Goal: Task Accomplishment & Management: Use online tool/utility

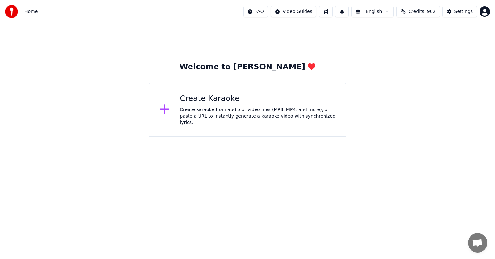
click at [255, 113] on div "Create karaoke from audio or video files (MP3, MP4, and more), or paste a URL t…" at bounding box center [258, 115] width 156 height 19
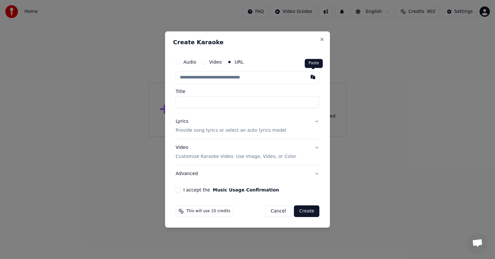
click at [315, 76] on button "button" at bounding box center [313, 77] width 13 height 12
type input "**********"
click at [177, 190] on button "I accept the Music Usage Confirmation" at bounding box center [178, 189] width 5 height 5
click at [304, 211] on button "Create" at bounding box center [306, 211] width 25 height 12
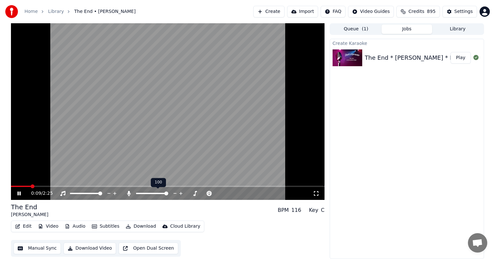
click at [168, 194] on span at bounding box center [166, 193] width 4 height 4
click at [145, 227] on button "Download" at bounding box center [140, 225] width 35 height 9
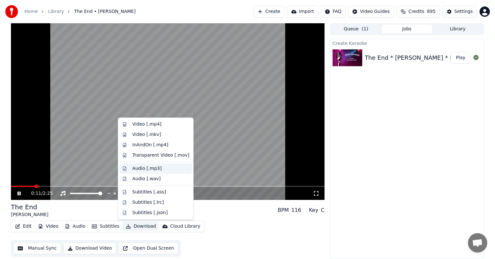
click at [152, 168] on div "Audio [.mp3]" at bounding box center [147, 168] width 29 height 6
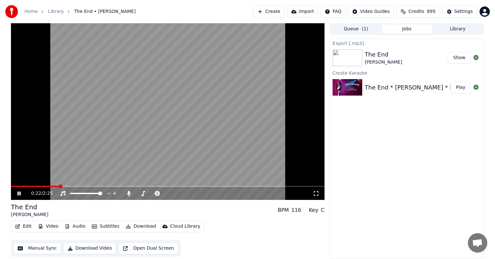
click at [460, 56] on button "Show" at bounding box center [459, 58] width 23 height 12
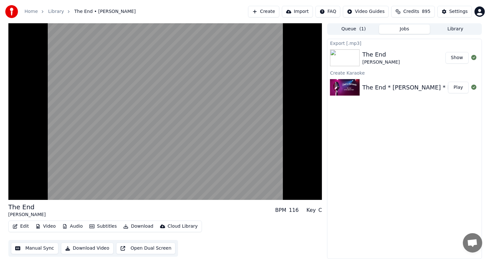
click at [463, 28] on button "Library" at bounding box center [455, 29] width 51 height 9
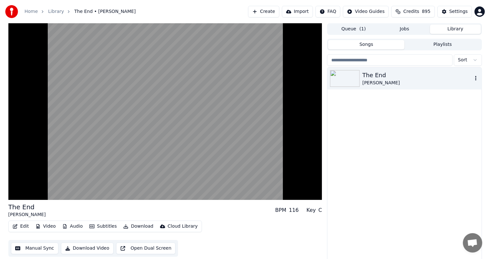
click at [476, 76] on icon "button" at bounding box center [475, 78] width 1 height 5
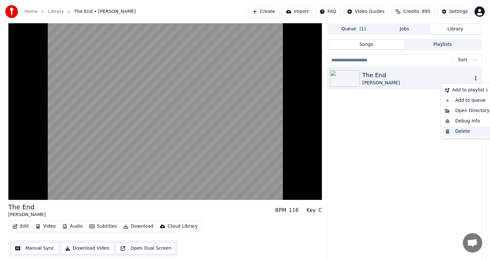
click at [463, 132] on div "Delete" at bounding box center [467, 131] width 50 height 10
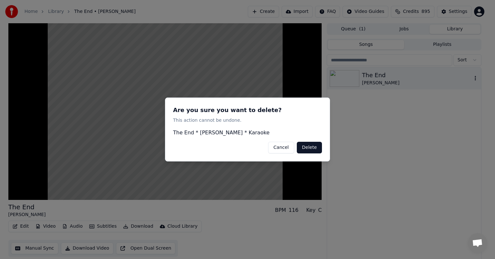
click at [316, 148] on button "Delete" at bounding box center [309, 148] width 25 height 12
